Goal: Check status: Check status

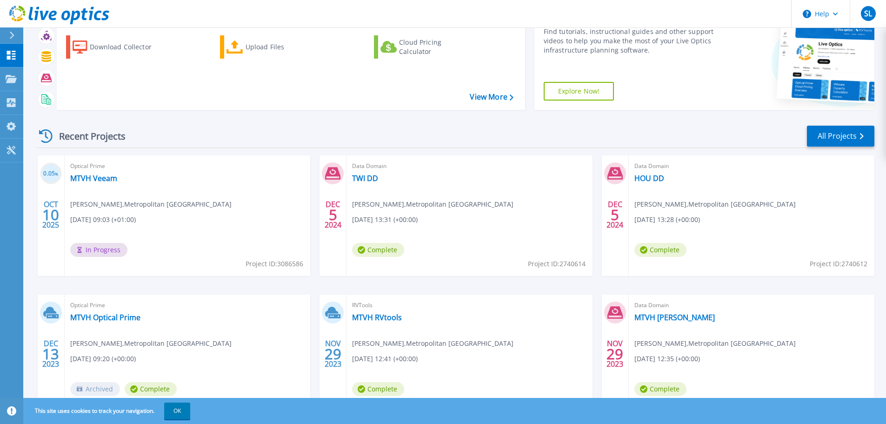
scroll to position [92, 0]
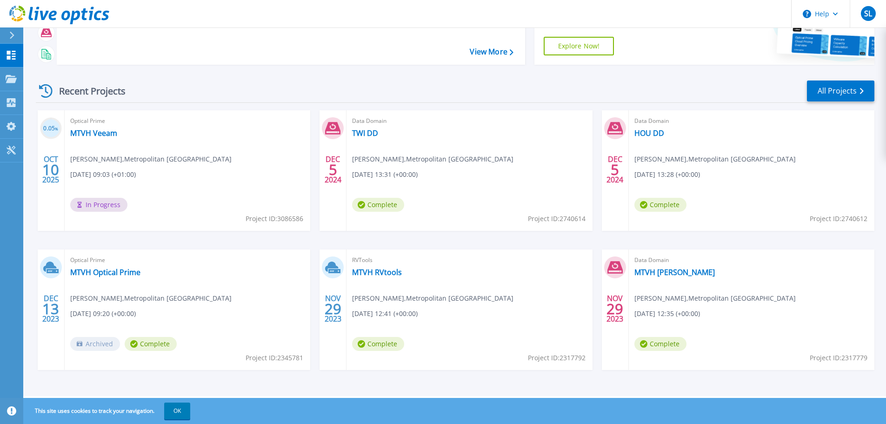
click at [104, 208] on span "In Progress" at bounding box center [98, 205] width 57 height 14
click at [90, 134] on link "MTVH Veeam" at bounding box center [93, 132] width 47 height 9
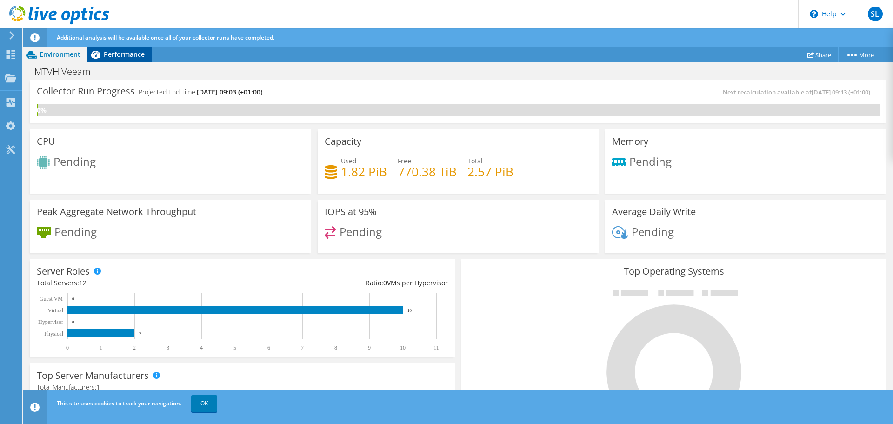
click at [139, 57] on span "Performance" at bounding box center [124, 54] width 41 height 9
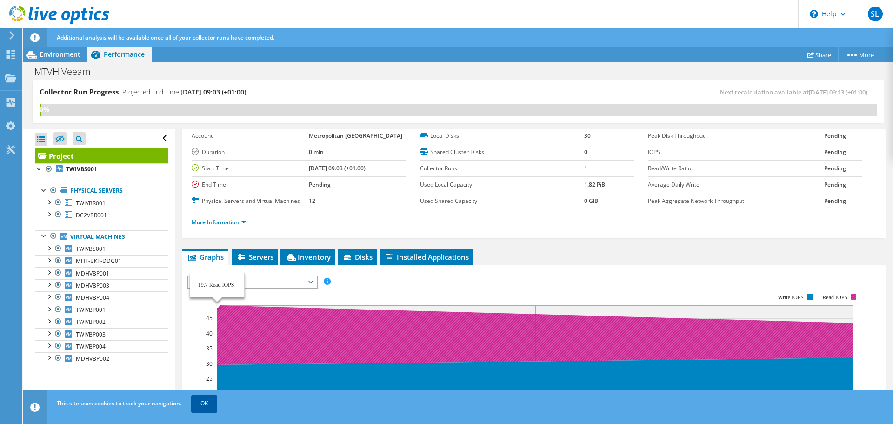
click at [206, 406] on link "OK" at bounding box center [204, 403] width 26 height 17
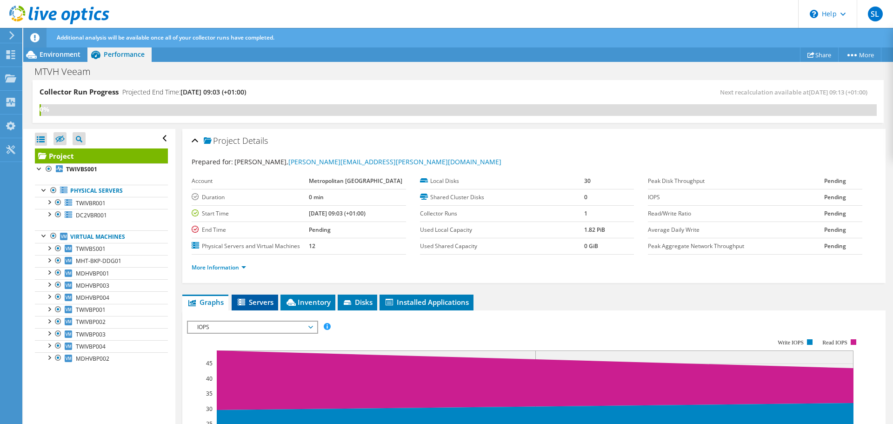
click at [253, 303] on span "Servers" at bounding box center [254, 301] width 37 height 9
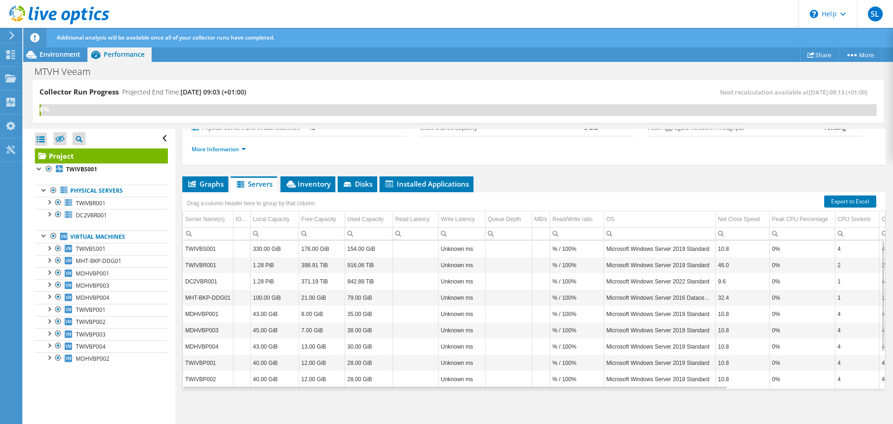
scroll to position [119, 0]
click at [319, 183] on span "Inventory" at bounding box center [308, 183] width 46 height 9
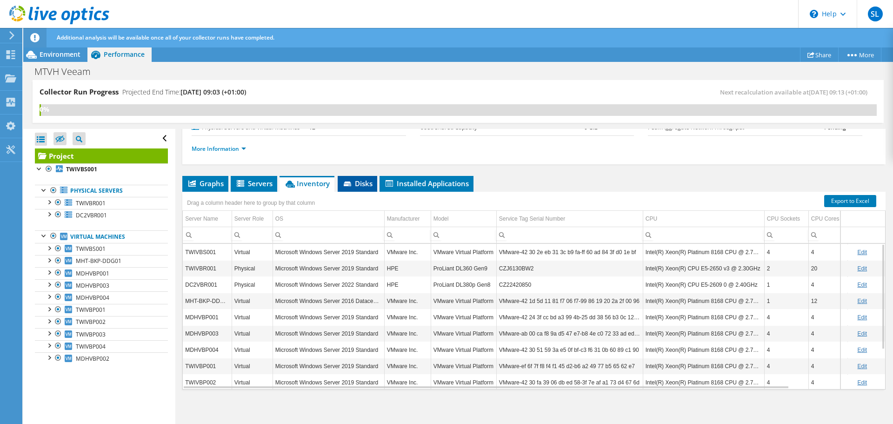
click at [361, 182] on span "Disks" at bounding box center [357, 183] width 30 height 9
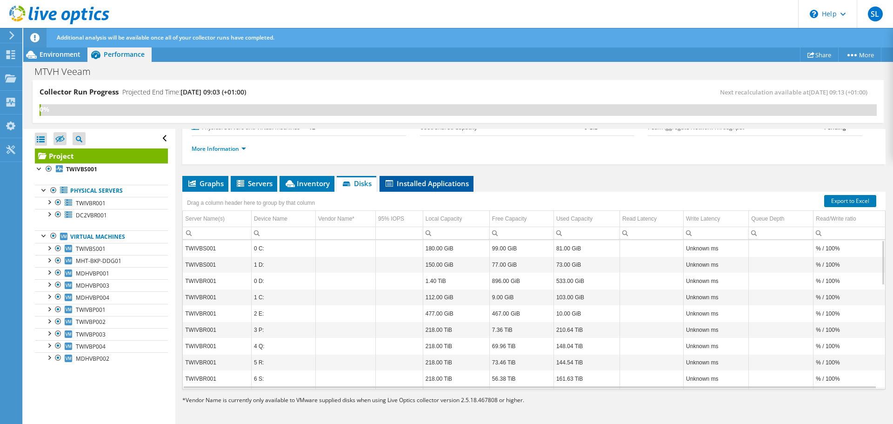
click at [428, 184] on span "Installed Applications" at bounding box center [426, 183] width 85 height 9
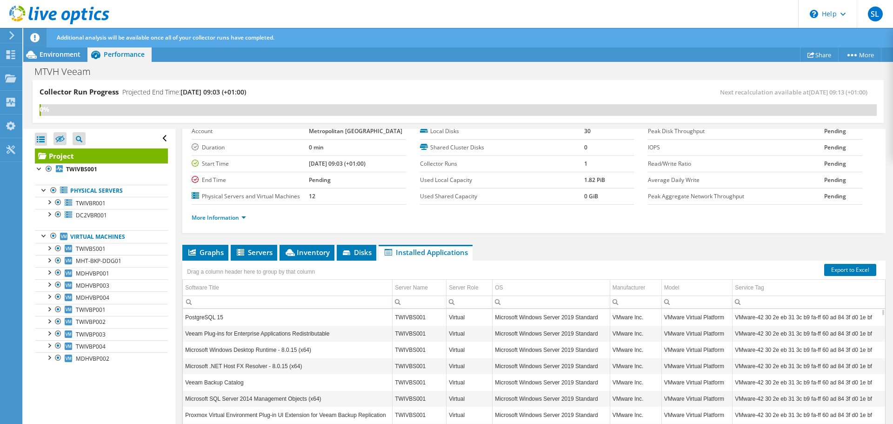
scroll to position [93, 0]
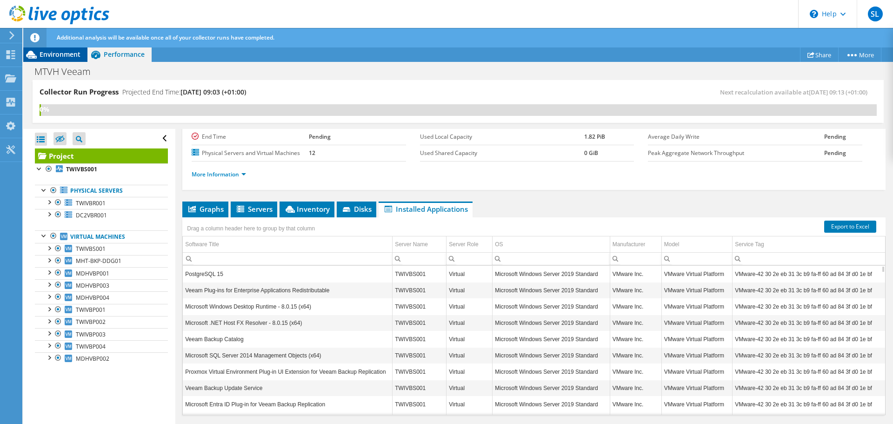
click at [55, 57] on span "Environment" at bounding box center [60, 54] width 41 height 9
